Goal: Task Accomplishment & Management: Complete application form

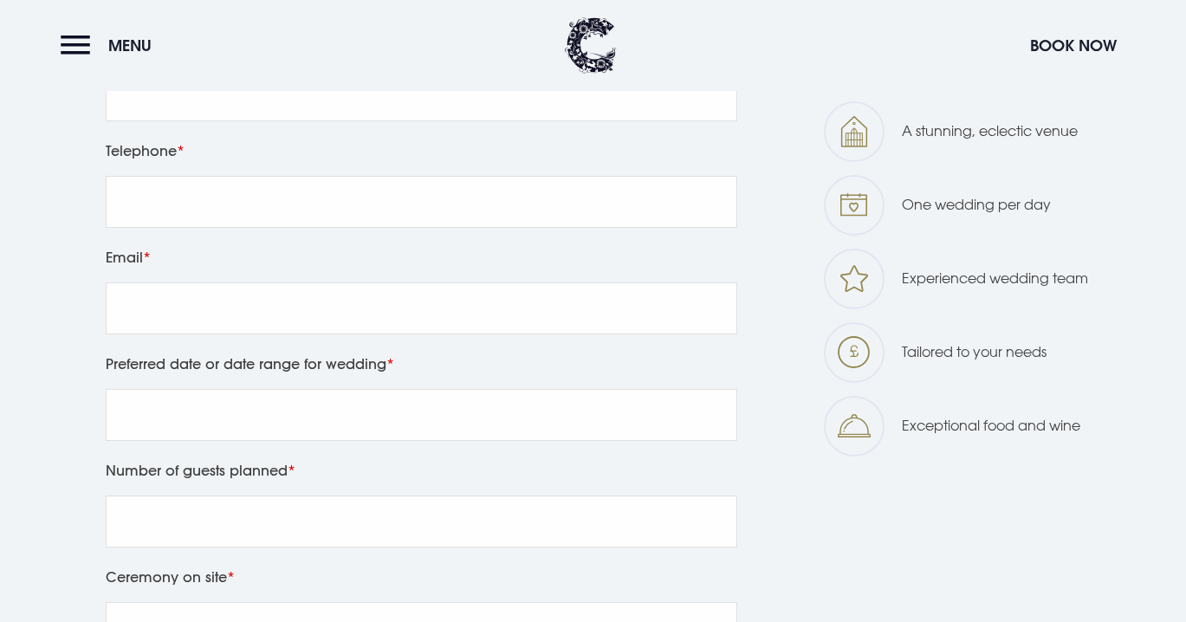
scroll to position [896, 0]
click at [531, 425] on input "Preferred date or date range for wedding" at bounding box center [421, 413] width 631 height 52
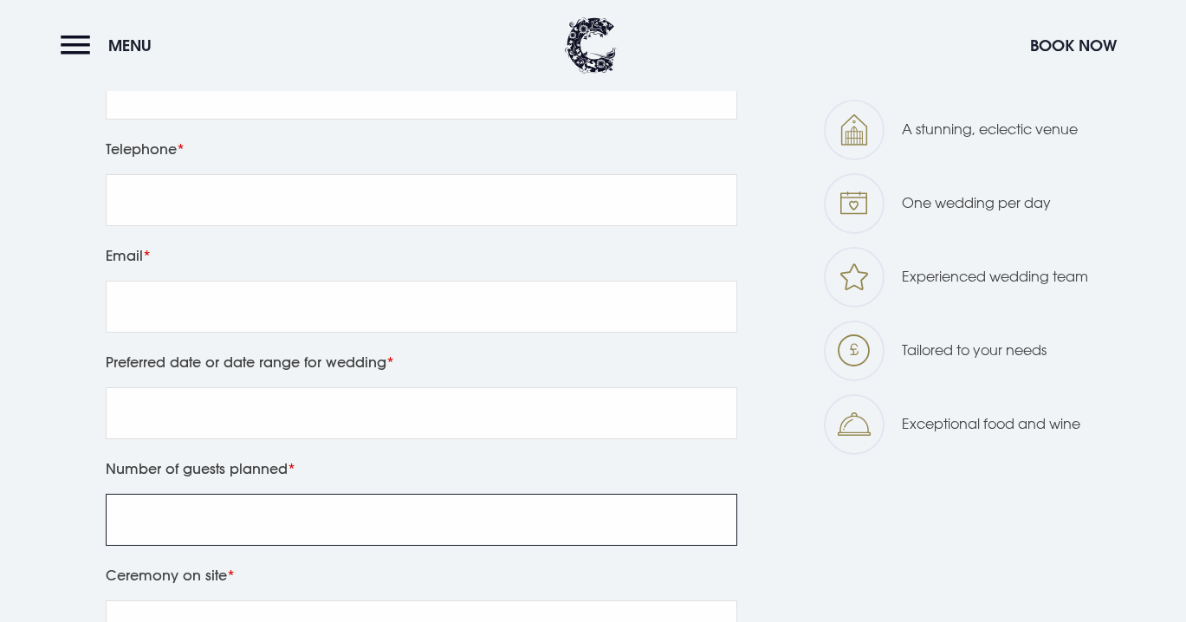
click at [486, 517] on input "Number of guests planned" at bounding box center [421, 520] width 631 height 52
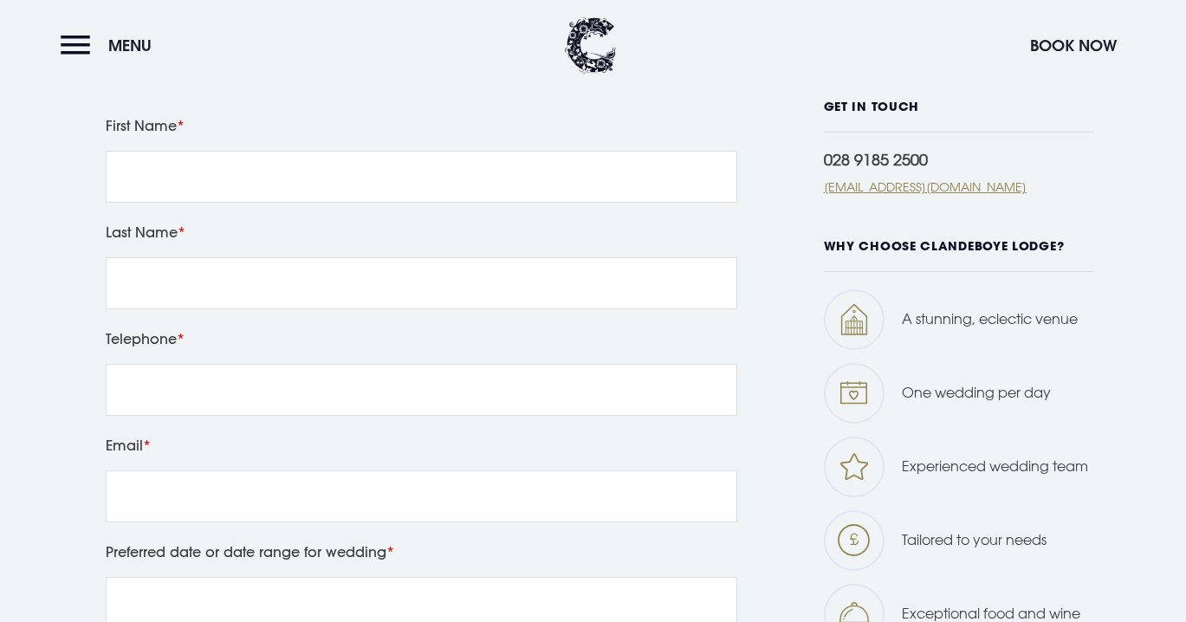
scroll to position [696, 0]
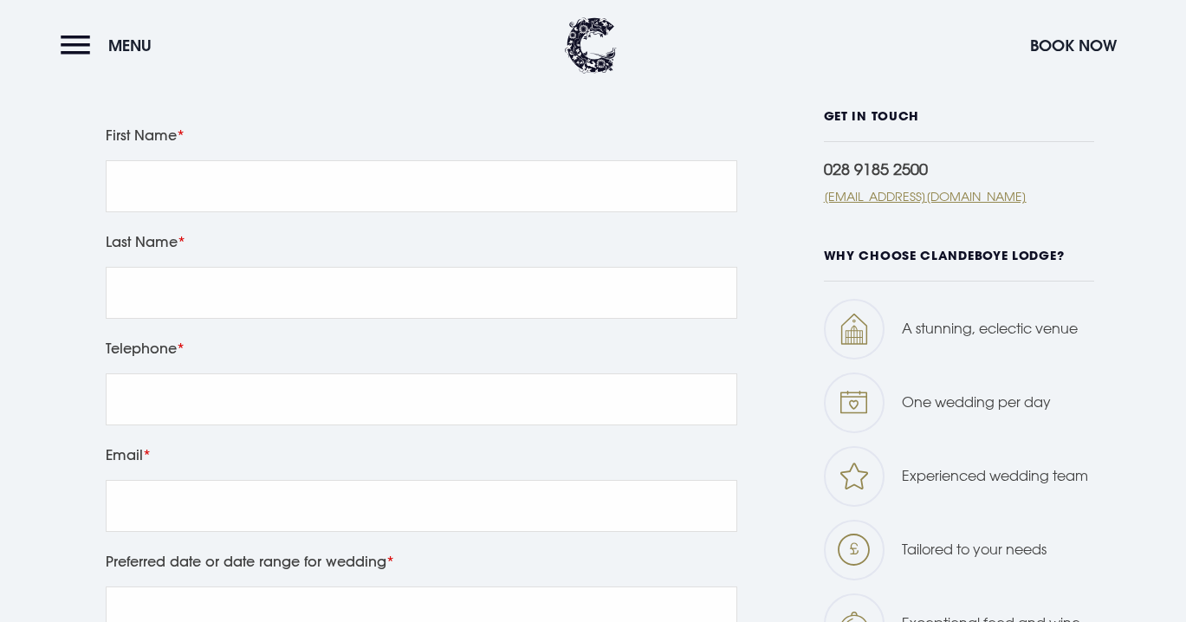
click at [467, 212] on div "First Name" at bounding box center [422, 176] width 644 height 107
click at [467, 200] on input "First Name" at bounding box center [421, 186] width 631 height 52
type input "[PERSON_NAME]"
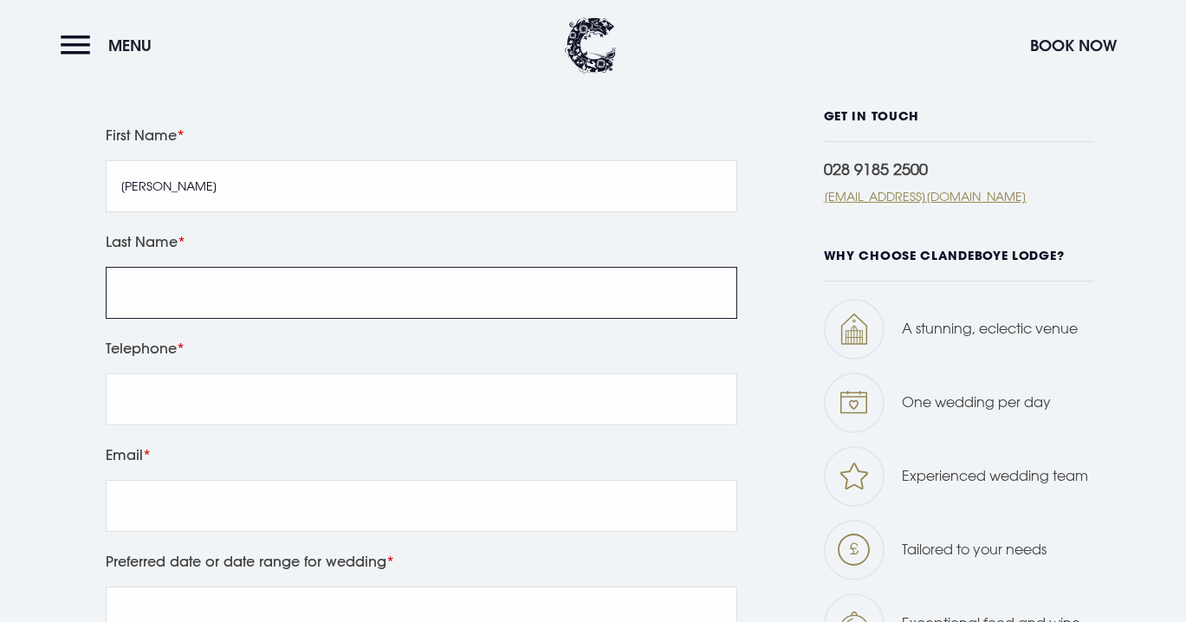
type input "[PERSON_NAME]"
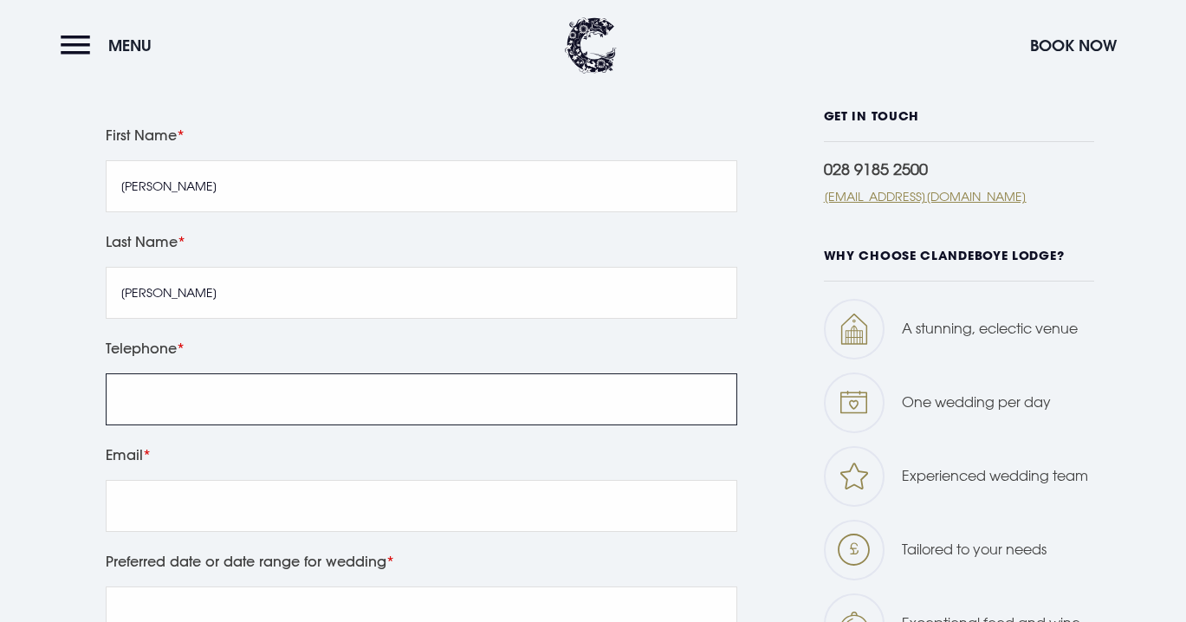
type input "07446198119"
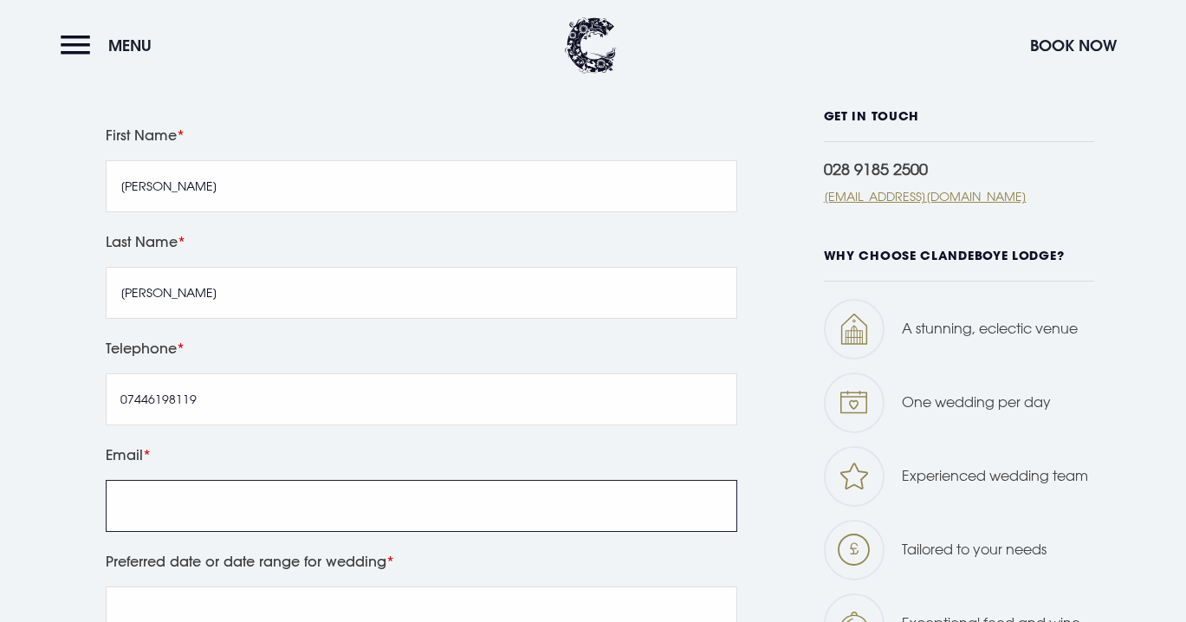
type input "[EMAIL_ADDRESS][DOMAIN_NAME]"
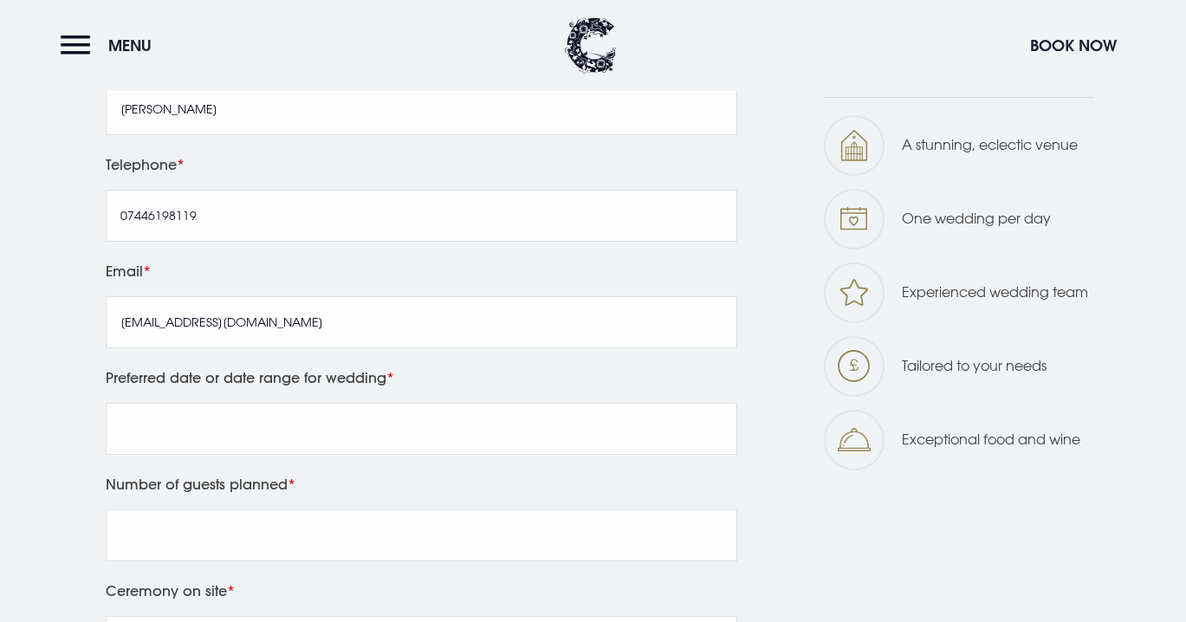
scroll to position [936, 0]
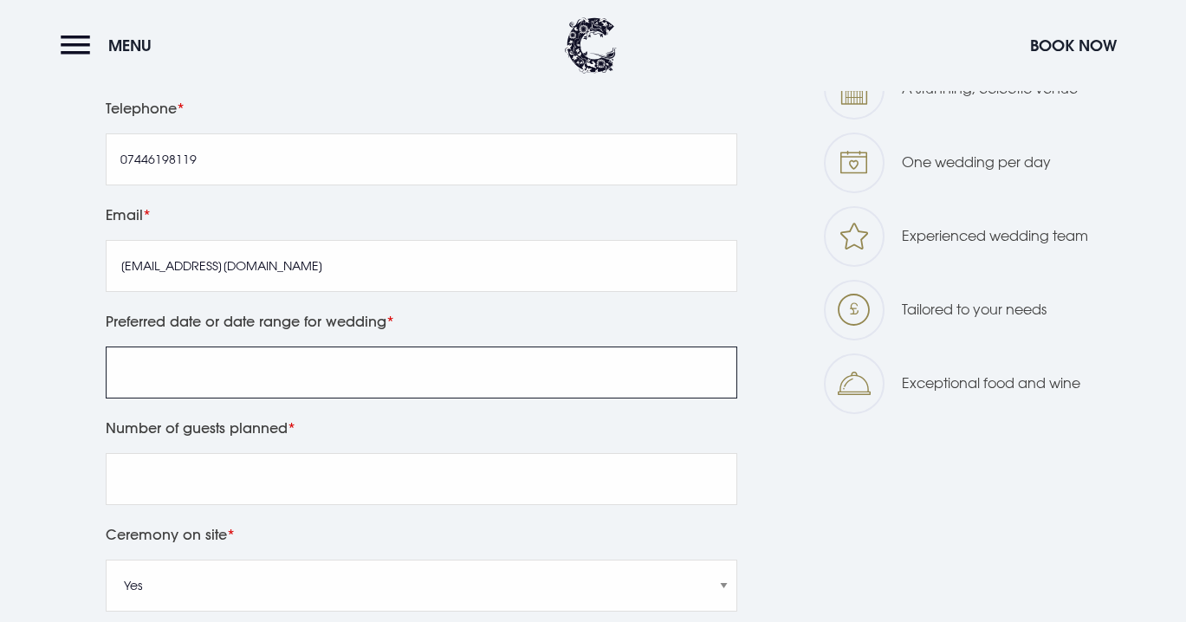
click at [300, 378] on input "Preferred date or date range for wedding" at bounding box center [421, 372] width 631 height 52
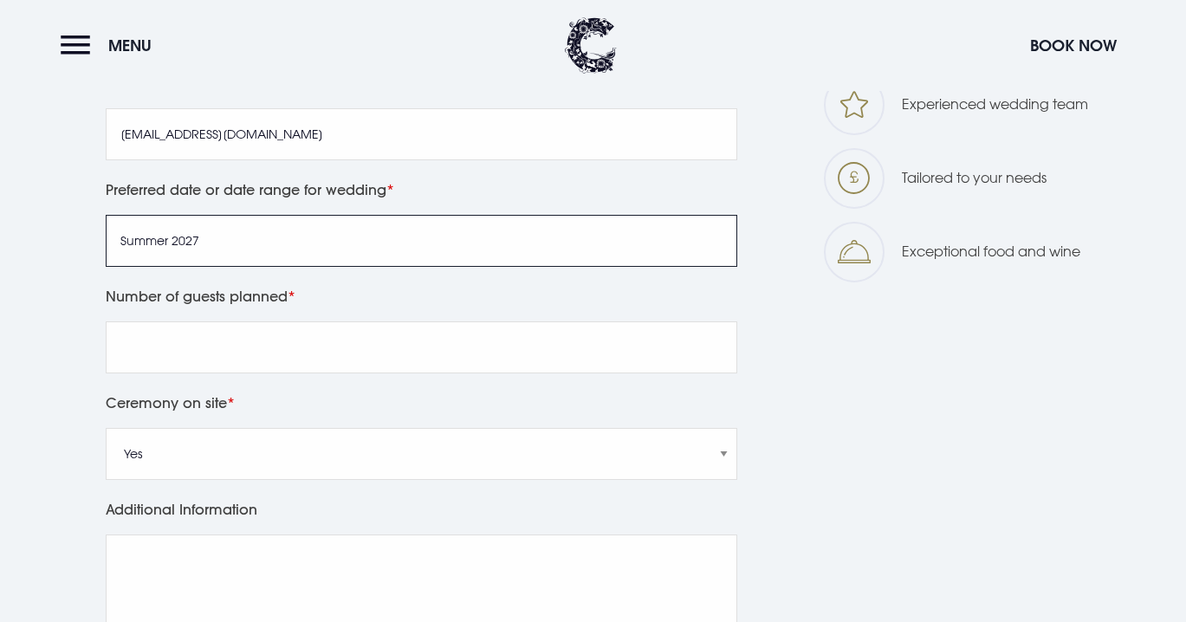
scroll to position [1070, 0]
type input "Summer 2027"
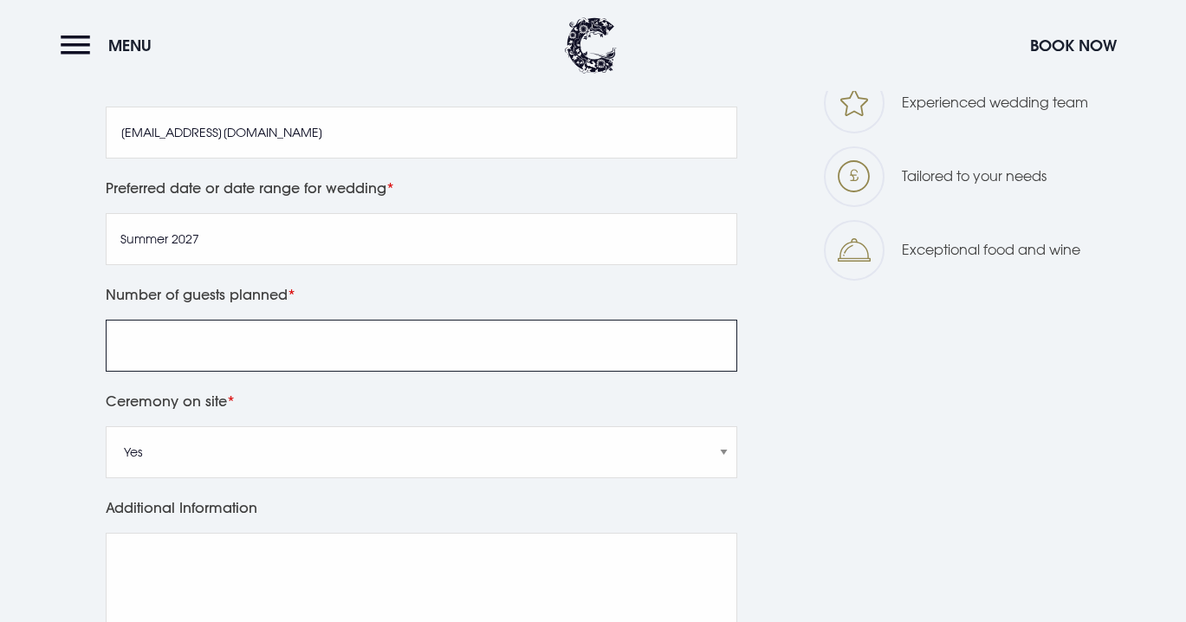
click at [278, 352] on input "Number of guests planned" at bounding box center [421, 346] width 631 height 52
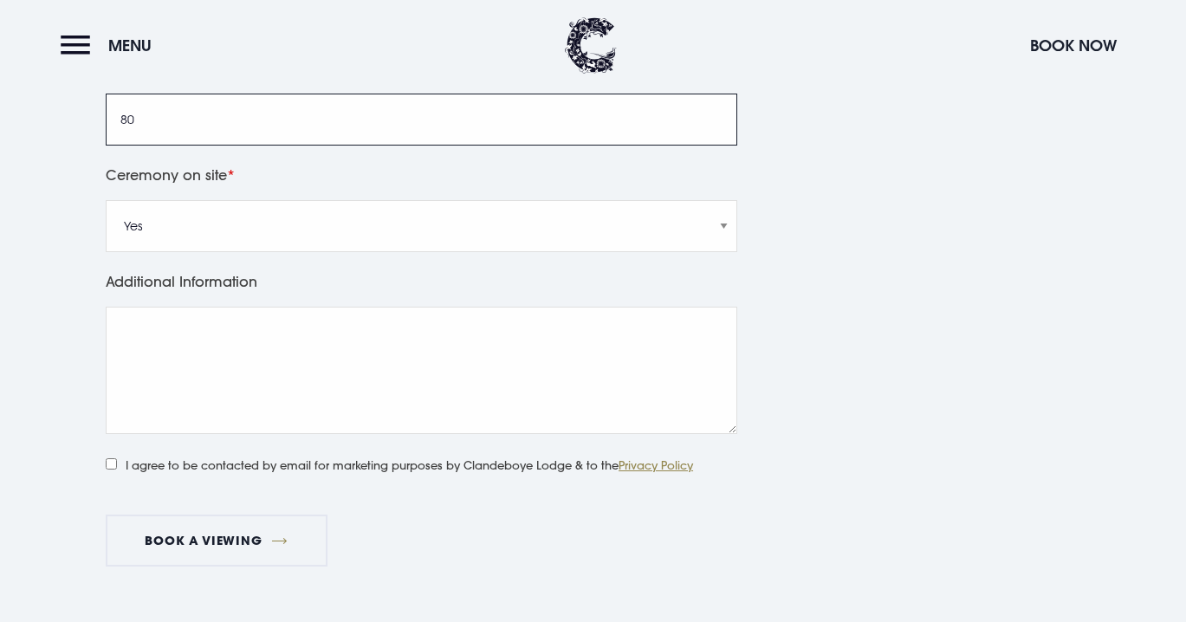
scroll to position [1336, 0]
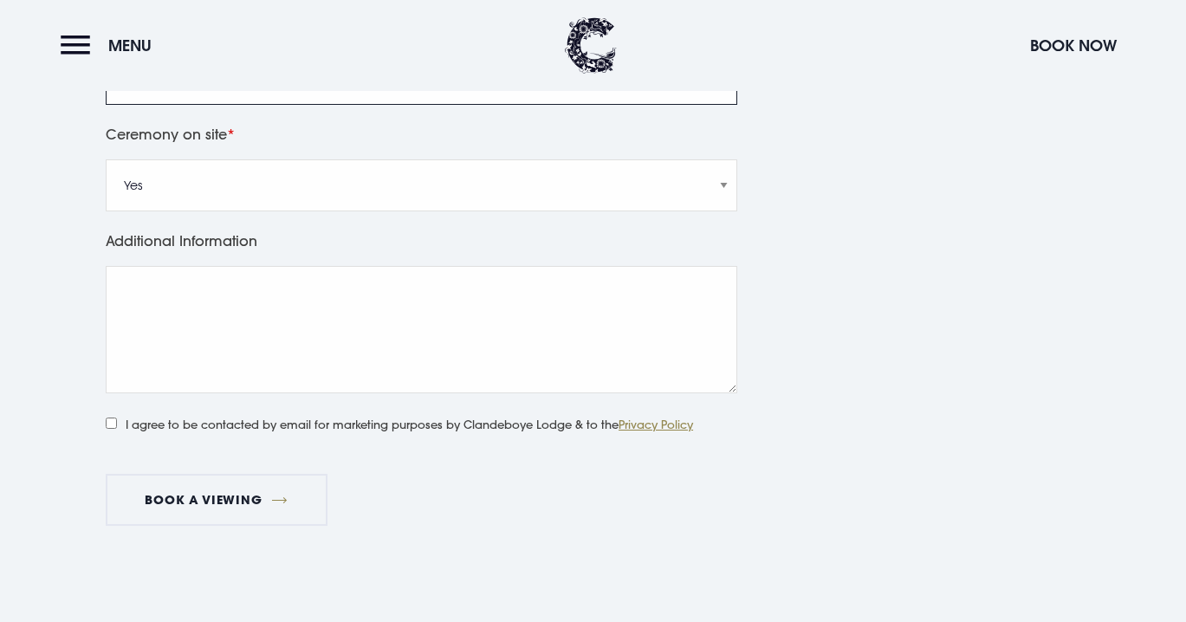
type input "80"
click at [111, 423] on input "I agree to be contacted by email for marketing purposes by Clandeboye Lodge & t…" at bounding box center [111, 422] width 11 height 11
checkbox input "true"
click at [184, 500] on button "Book a viewing" at bounding box center [217, 500] width 222 height 52
